Goal: Task Accomplishment & Management: Use online tool/utility

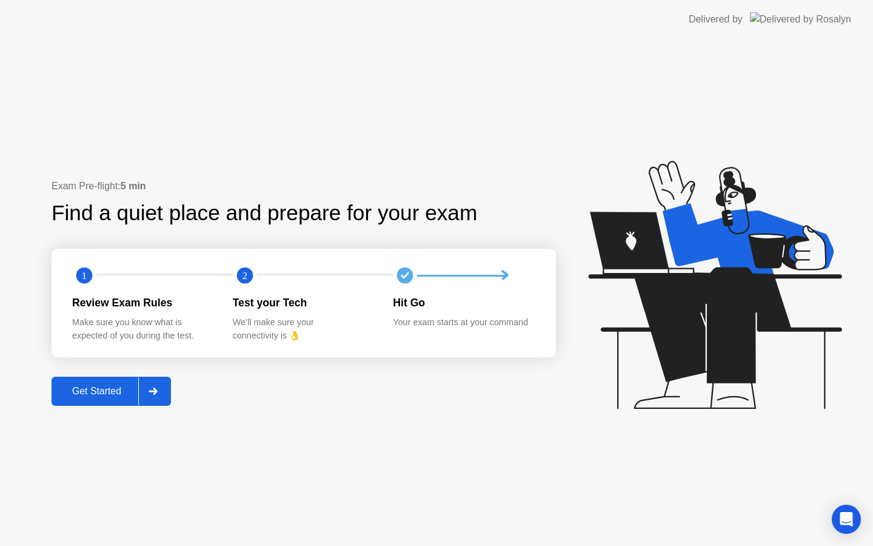
click at [119, 392] on div "Get Started" at bounding box center [96, 391] width 83 height 11
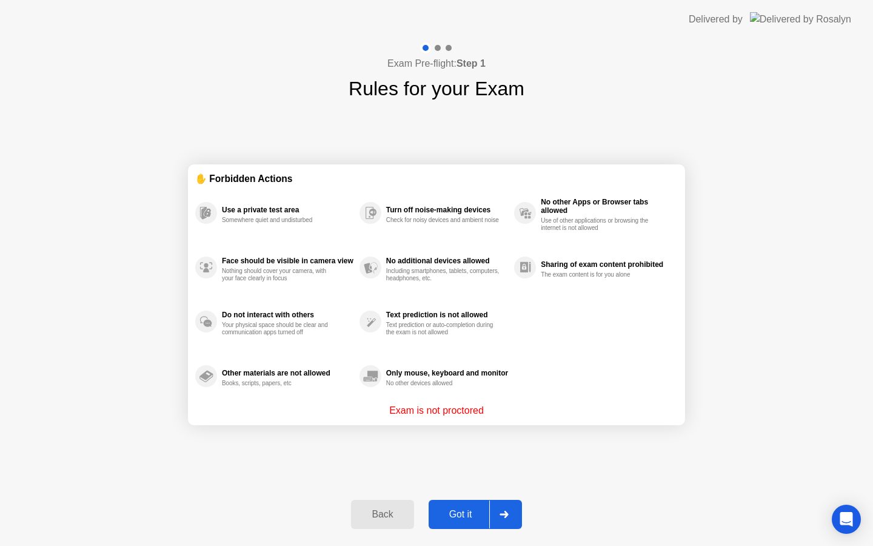
click at [496, 520] on div at bounding box center [503, 514] width 29 height 28
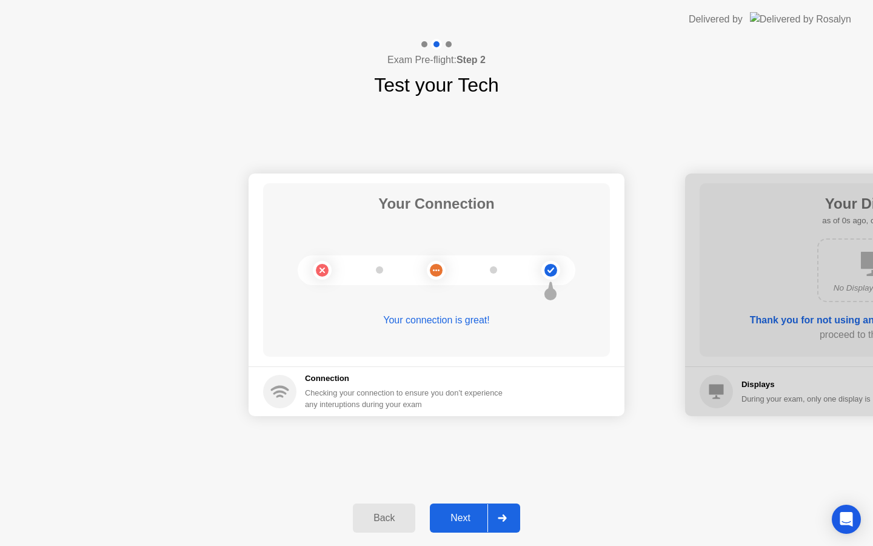
click at [463, 512] on div "Next" at bounding box center [460, 517] width 54 height 11
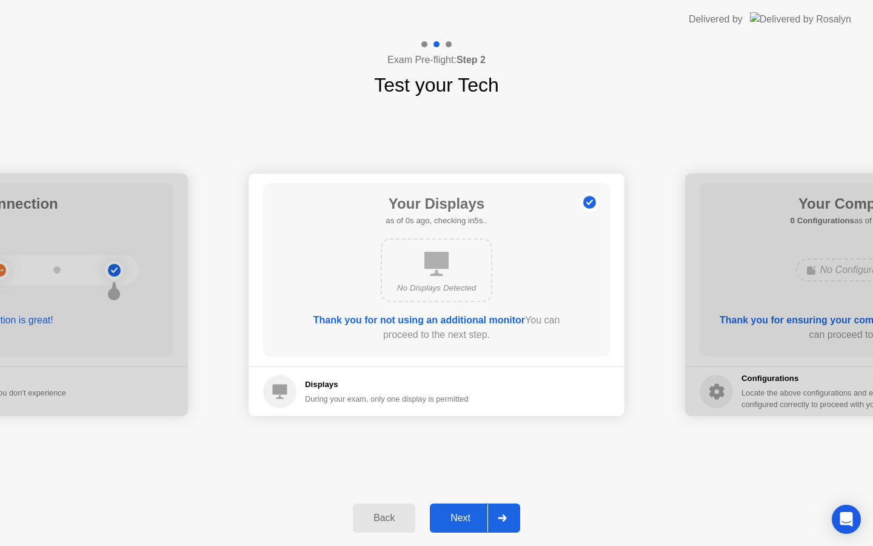
click at [463, 512] on div "Next" at bounding box center [460, 517] width 54 height 11
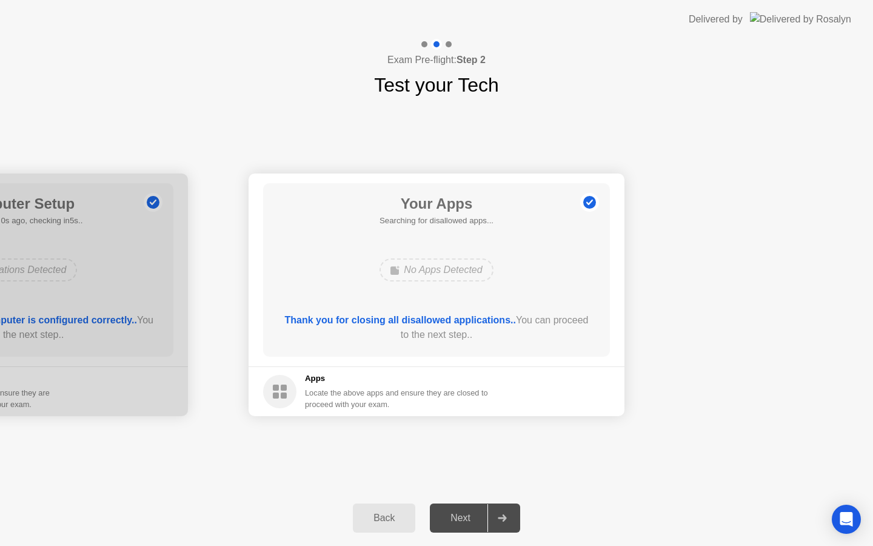
click at [463, 512] on div "Next" at bounding box center [460, 517] width 54 height 11
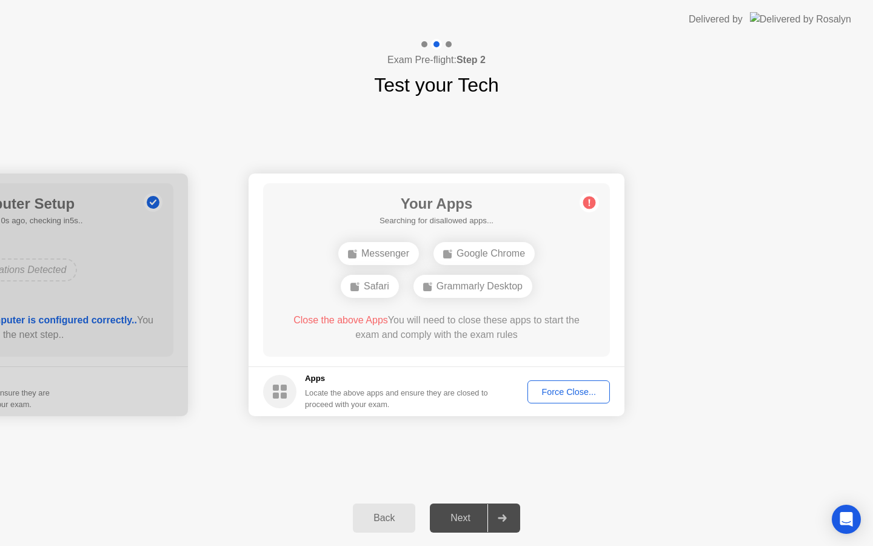
click at [463, 512] on div "Next" at bounding box center [460, 517] width 54 height 11
click at [571, 397] on div "Force Close..." at bounding box center [569, 392] width 74 height 10
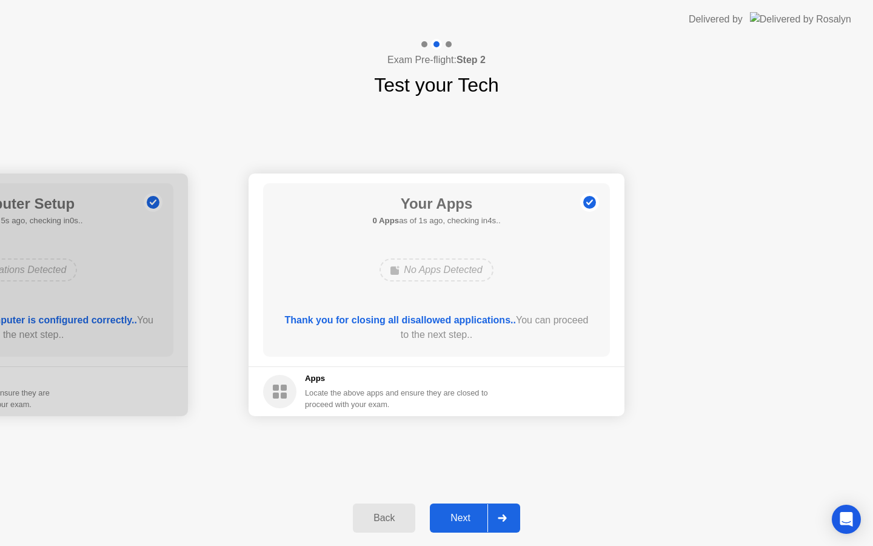
click at [464, 518] on div "Next" at bounding box center [460, 517] width 54 height 11
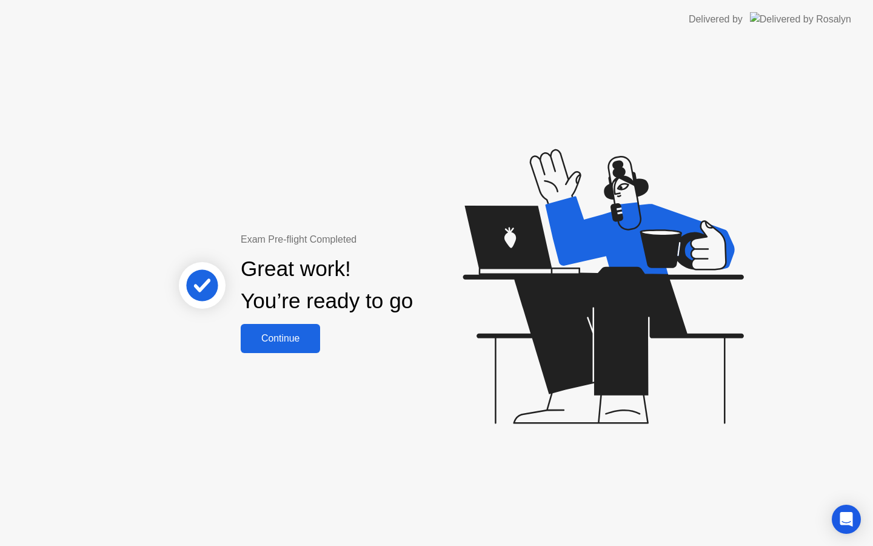
click at [310, 335] on div "Continue" at bounding box center [280, 338] width 72 height 11
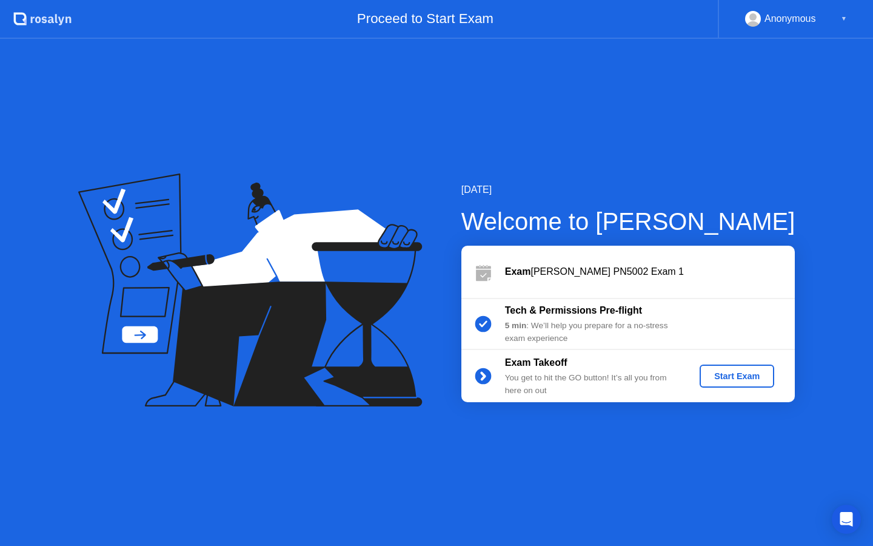
click at [752, 371] on div "Start Exam" at bounding box center [737, 376] width 65 height 10
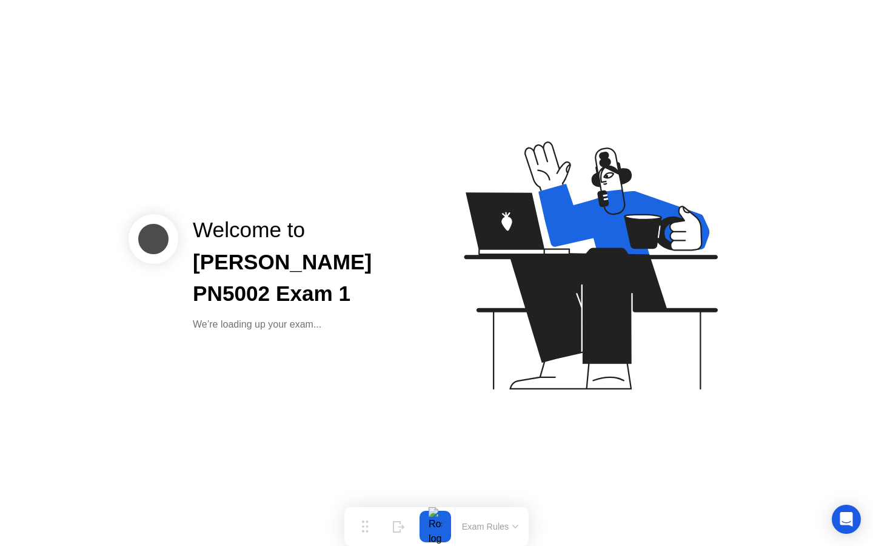
click at [583, 381] on icon at bounding box center [588, 271] width 313 height 310
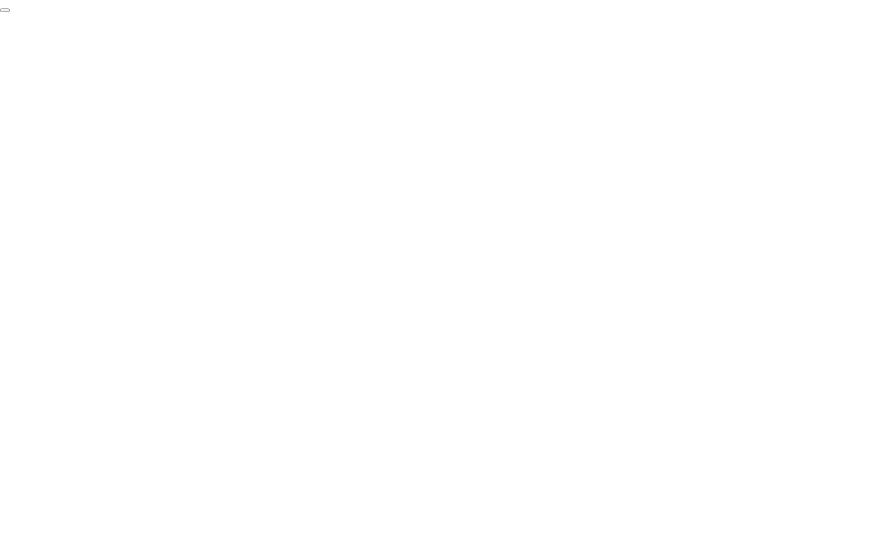
click at [10, 12] on button "End Proctoring Session" at bounding box center [5, 10] width 10 height 4
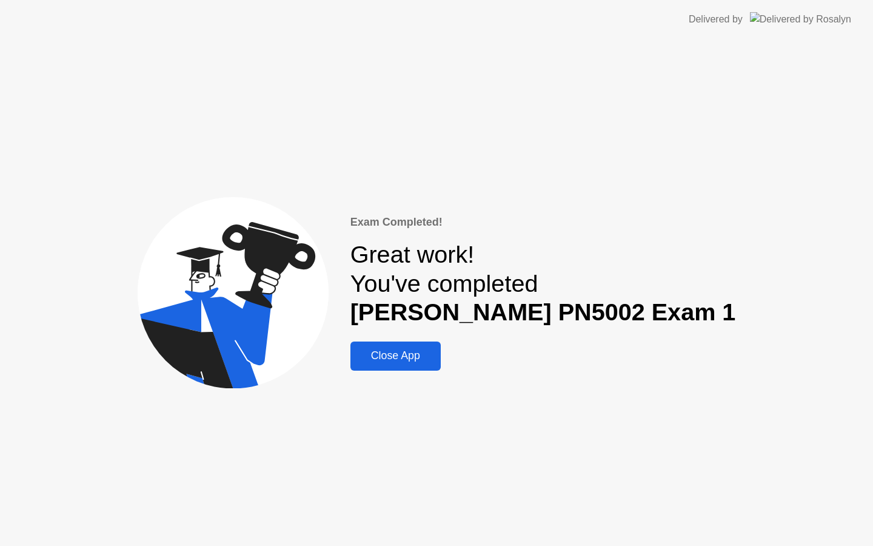
click at [412, 361] on div "Close App" at bounding box center [395, 355] width 83 height 13
